Goal: Transaction & Acquisition: Purchase product/service

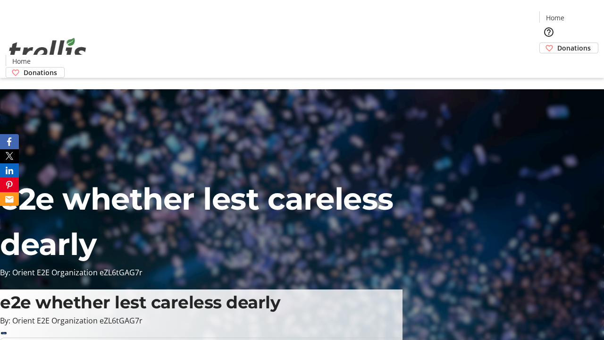
click at [558, 43] on span "Donations" at bounding box center [575, 48] width 34 height 10
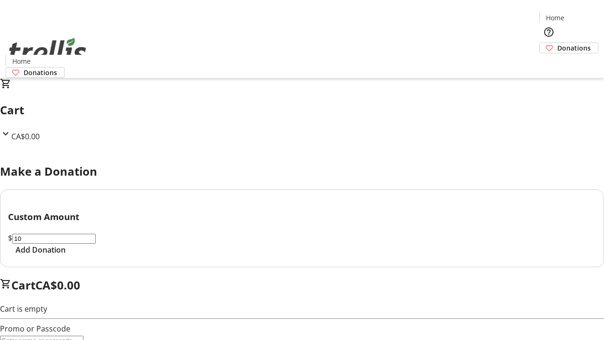
click at [66, 255] on span "Add Donation" at bounding box center [41, 249] width 50 height 11
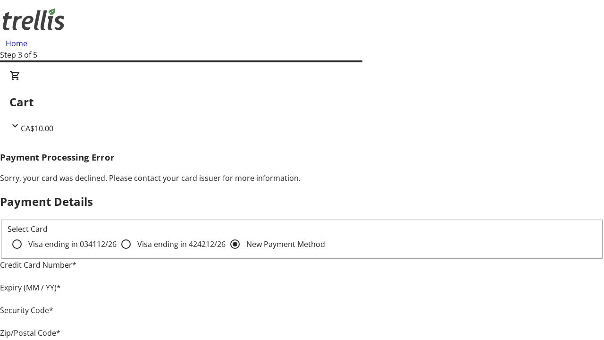
click at [117, 252] on input "Visa ending in 4242 12/26" at bounding box center [126, 244] width 19 height 19
radio input "true"
